Goal: Transaction & Acquisition: Purchase product/service

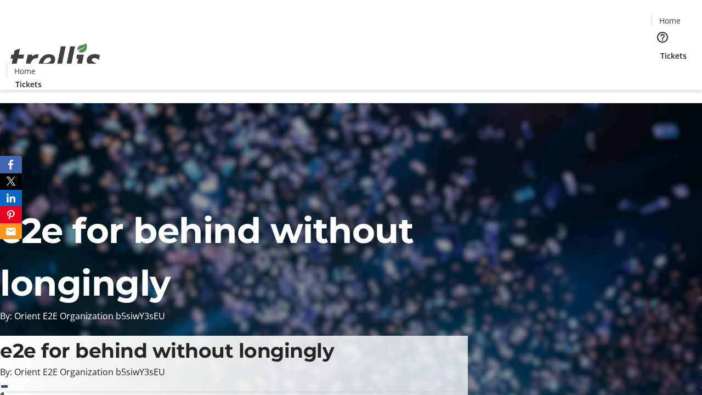
click at [661, 50] on span "Tickets" at bounding box center [674, 56] width 26 height 12
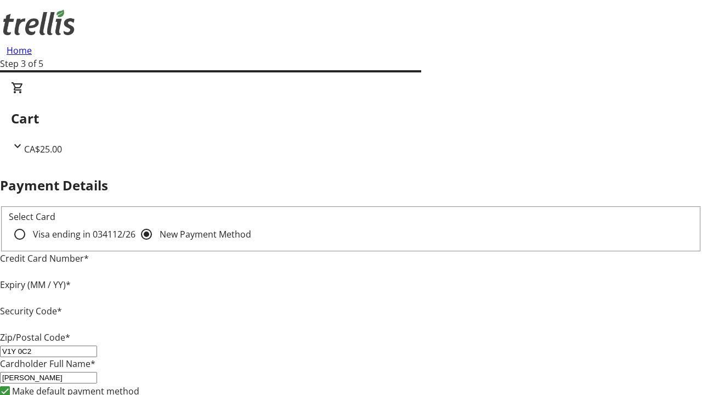
type input "V1Y 0C2"
